Goal: Find specific page/section: Find specific page/section

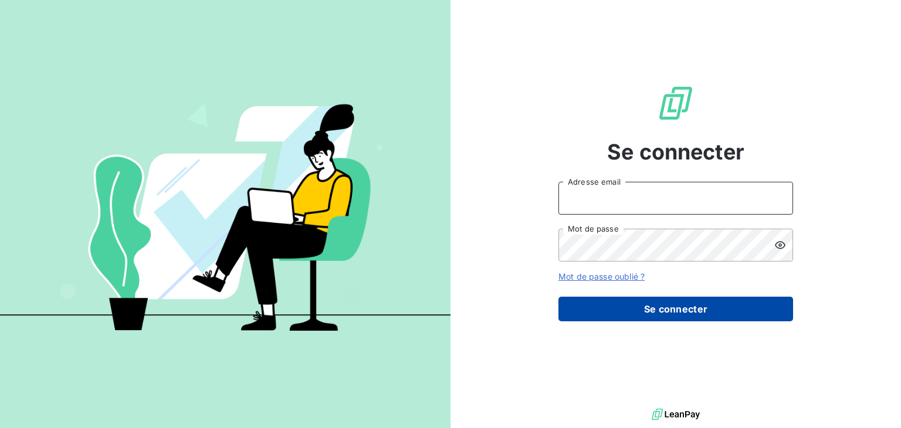
type input "[PERSON_NAME][EMAIL_ADDRESS][DOMAIN_NAME]"
click at [683, 311] on button "Se connecter" at bounding box center [675, 309] width 235 height 25
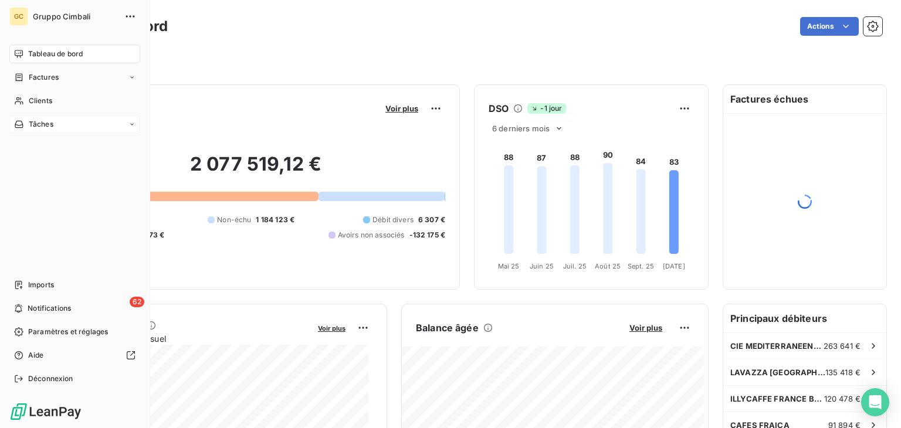
click at [22, 124] on icon at bounding box center [19, 124] width 8 height 7
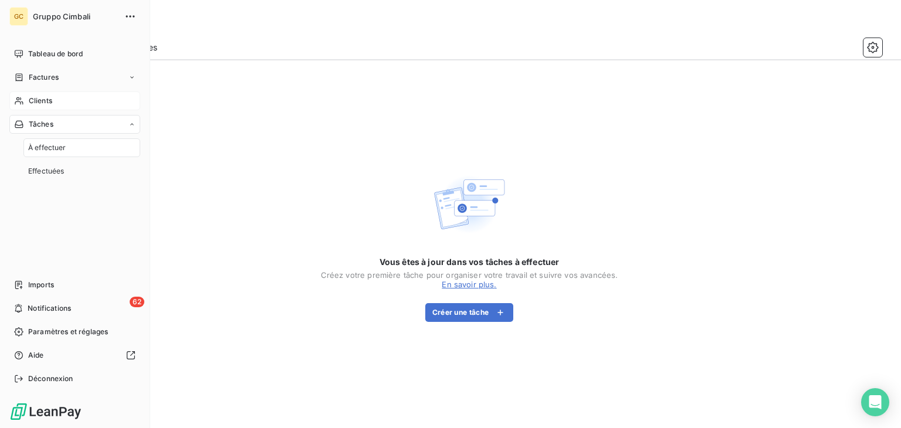
click at [40, 98] on span "Clients" at bounding box center [40, 101] width 23 height 11
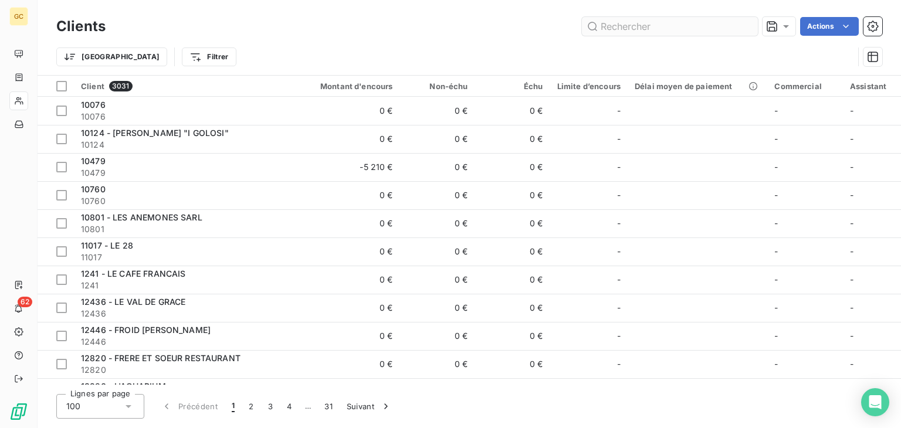
click at [661, 23] on input "text" at bounding box center [670, 26] width 176 height 19
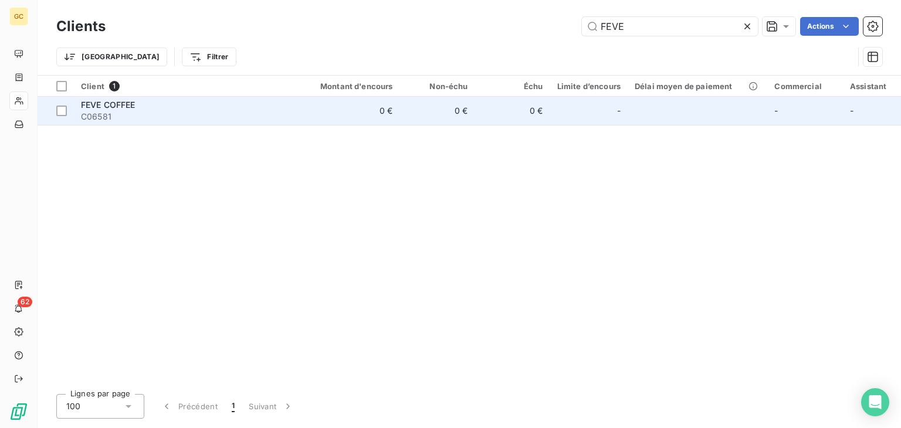
type input "FEVE"
click at [253, 98] on td "FEVE COFFEE C06581" at bounding box center [186, 111] width 225 height 28
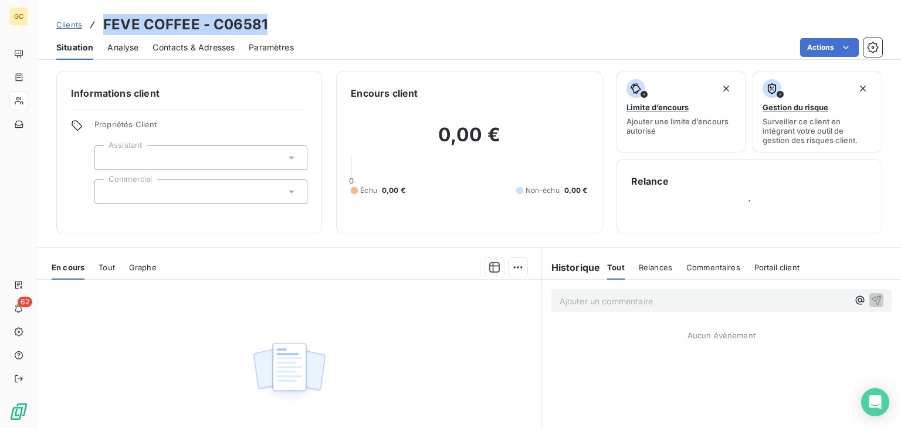
drag, startPoint x: 225, startPoint y: 24, endPoint x: 101, endPoint y: 19, distance: 123.8
click at [101, 19] on div "Clients FEVE COFFEE - C06581" at bounding box center [469, 24] width 863 height 21
copy h3 "FEVE COFFEE - C06581"
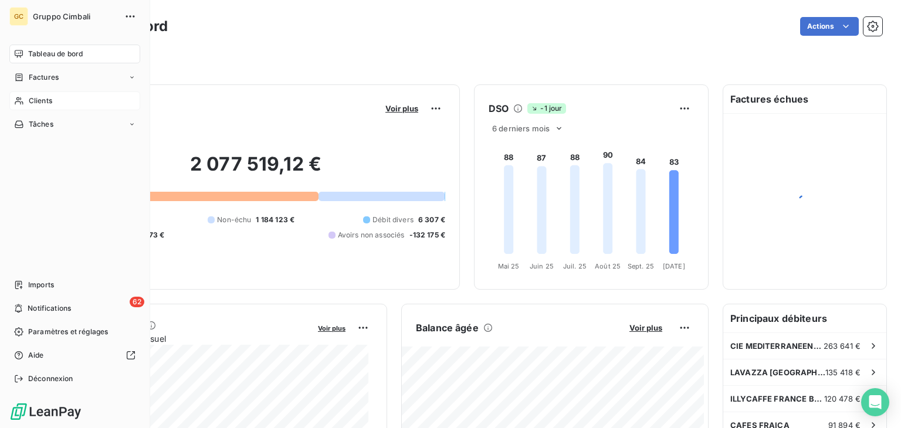
click at [21, 103] on icon at bounding box center [19, 100] width 10 height 9
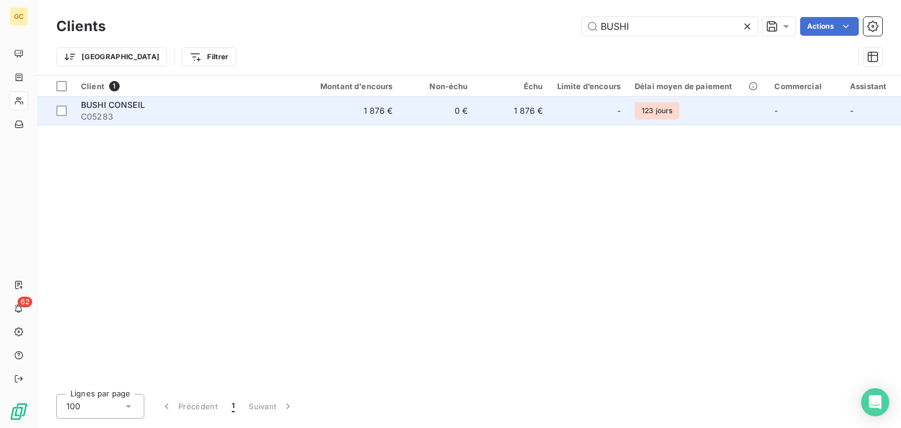
type input "BUSHI"
click at [338, 106] on td "1 876 €" at bounding box center [349, 111] width 101 height 28
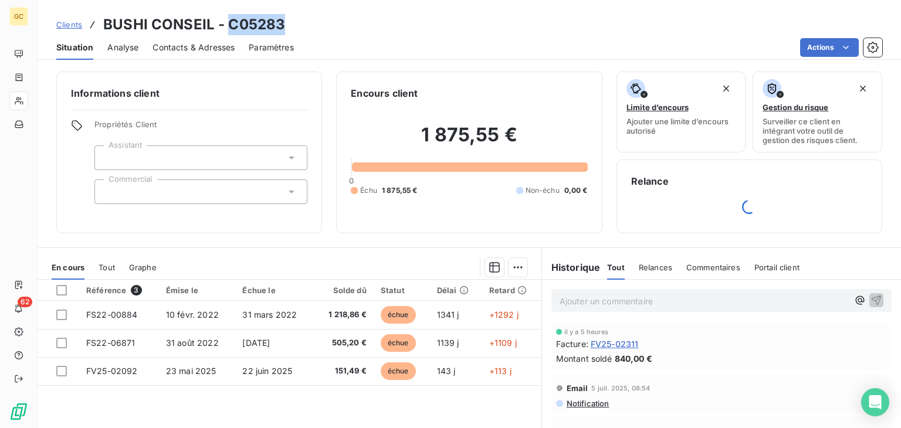
drag, startPoint x: 288, startPoint y: 23, endPoint x: 229, endPoint y: 25, distance: 59.2
click at [229, 25] on div "Clients BUSHI CONSEIL - C05283" at bounding box center [469, 24] width 863 height 21
copy h3 "C05283"
